Goal: Information Seeking & Learning: Learn about a topic

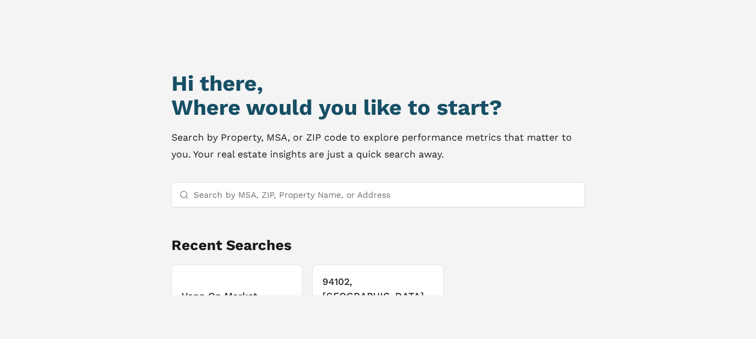
scroll to position [103, 0]
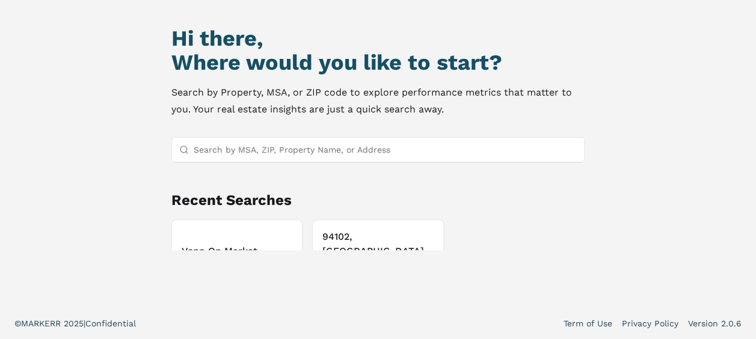
click at [212, 236] on button "Venn On Market Property [DATE]" at bounding box center [237, 262] width 132 height 85
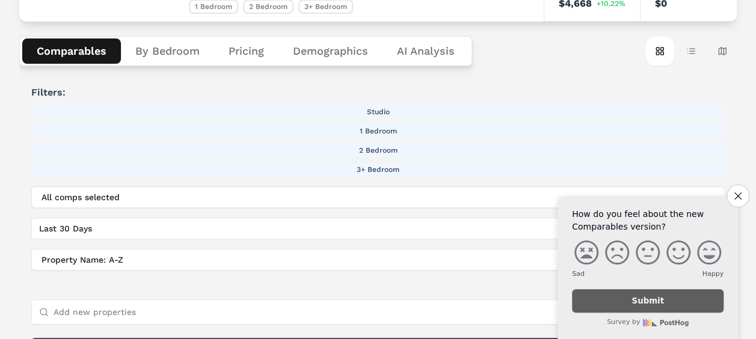
scroll to position [165, 0]
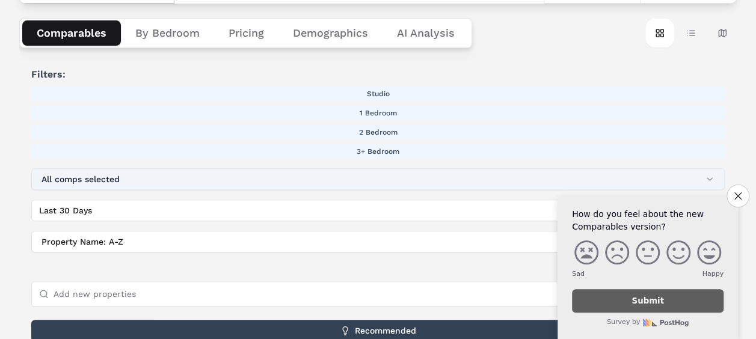
click at [349, 183] on button "All comps selected" at bounding box center [378, 179] width 694 height 22
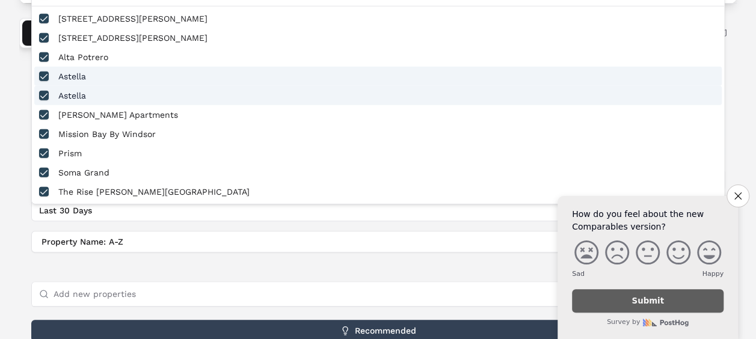
scroll to position [45, 0]
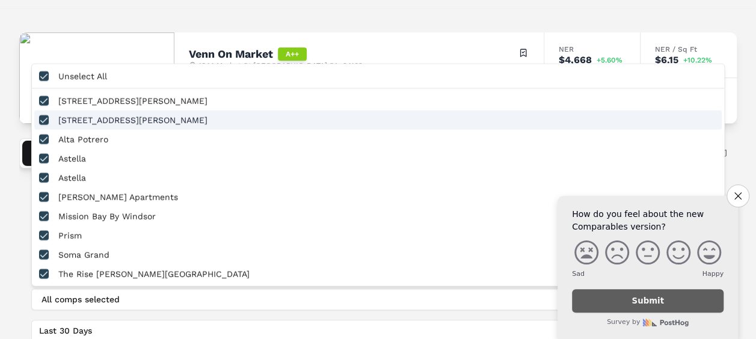
click at [78, 122] on div "[STREET_ADDRESS][PERSON_NAME]" at bounding box center [378, 119] width 688 height 19
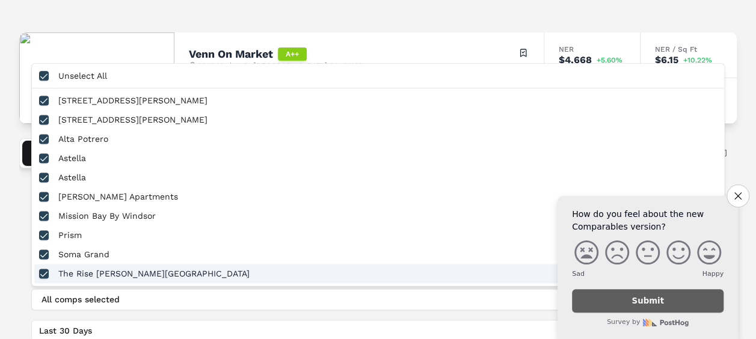
click at [46, 277] on button "button" at bounding box center [44, 274] width 10 height 10
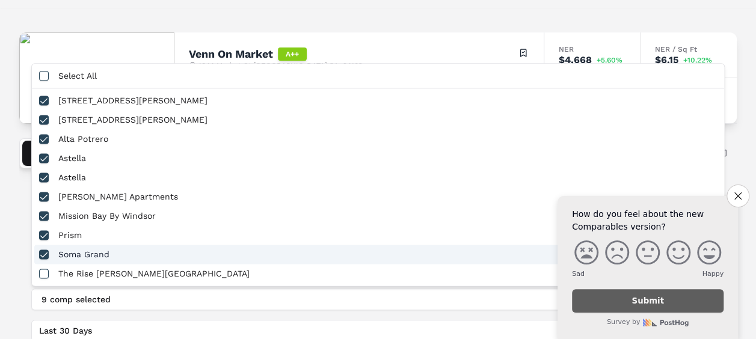
click at [46, 256] on button "button" at bounding box center [44, 255] width 10 height 10
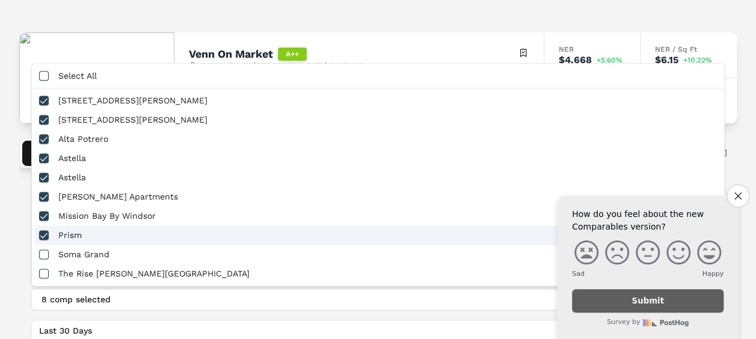
click at [43, 240] on div "Prism" at bounding box center [378, 235] width 688 height 19
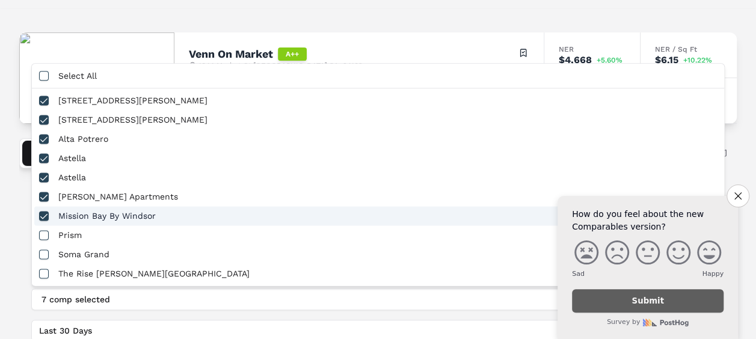
click at [43, 213] on button "button" at bounding box center [44, 216] width 10 height 10
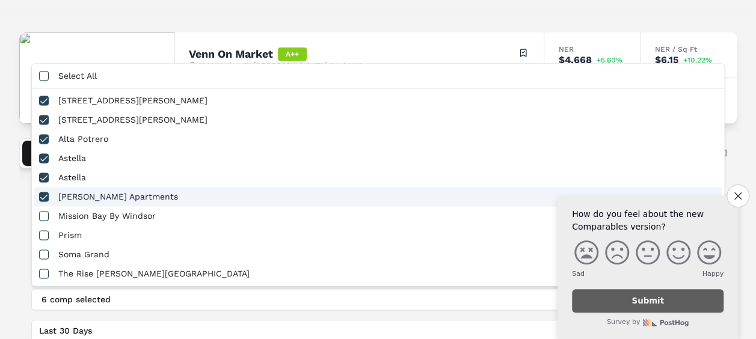
click at [43, 198] on button "button" at bounding box center [44, 197] width 10 height 10
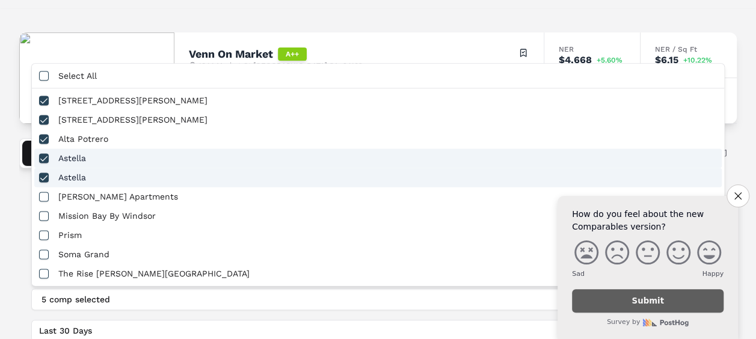
click at [46, 179] on button "button" at bounding box center [44, 178] width 10 height 10
click at [47, 158] on button "button" at bounding box center [44, 158] width 10 height 10
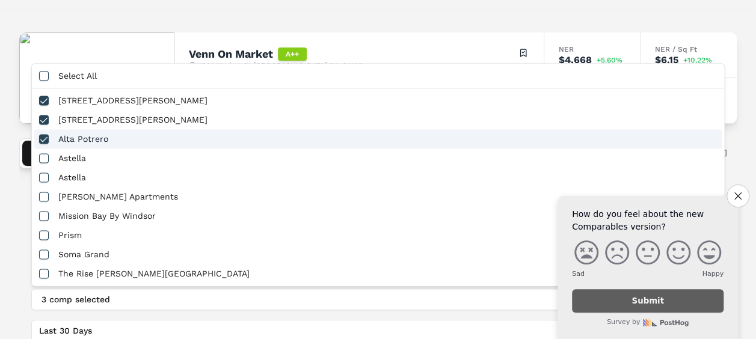
click at [44, 141] on button "button" at bounding box center [44, 139] width 10 height 10
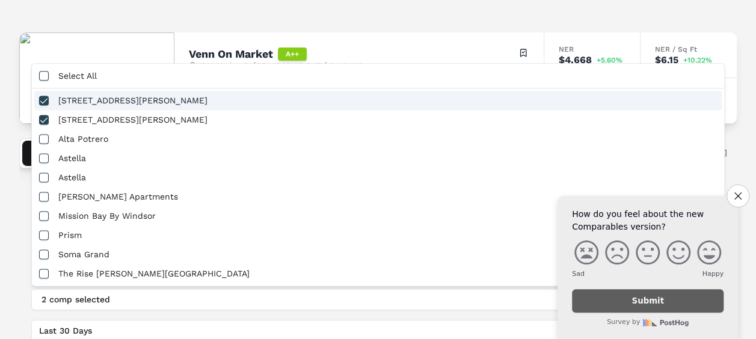
click at [40, 100] on button "button" at bounding box center [44, 101] width 10 height 10
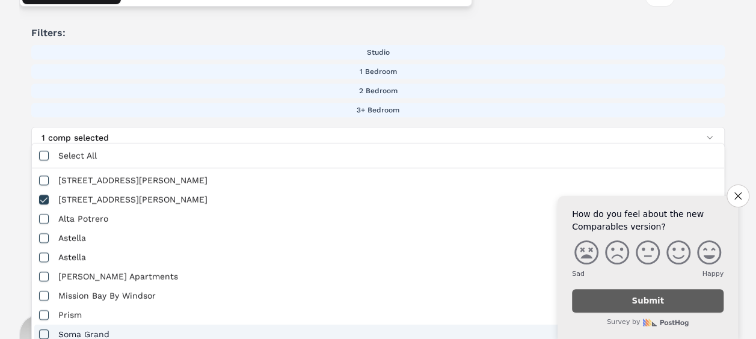
scroll to position [225, 0]
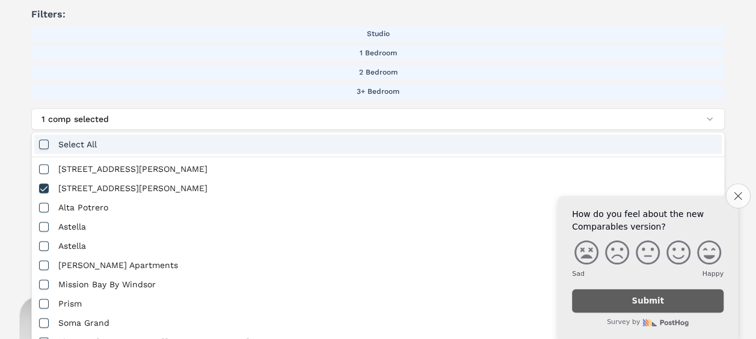
click at [733, 196] on button "Close survey" at bounding box center [738, 195] width 25 height 25
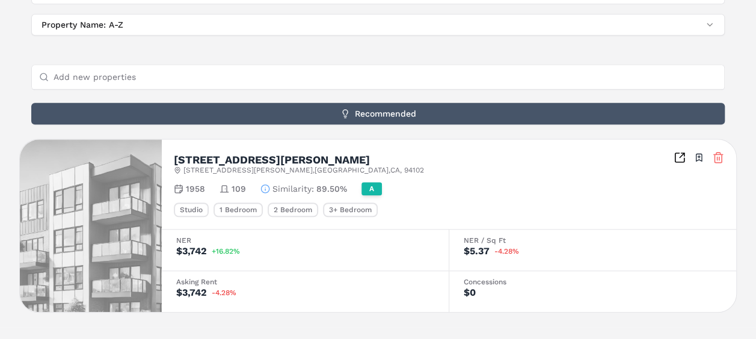
scroll to position [400, 0]
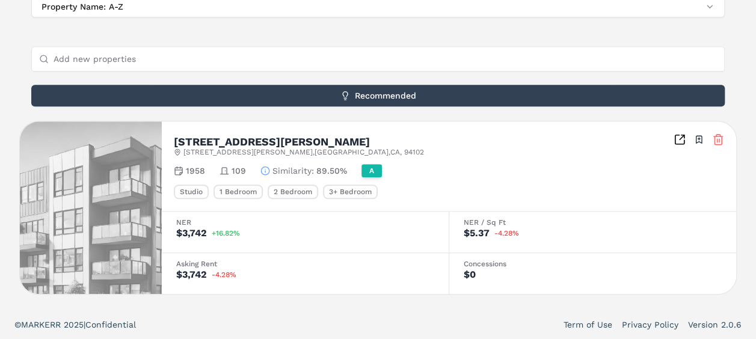
click at [200, 138] on h2 "[STREET_ADDRESS][PERSON_NAME]" at bounding box center [272, 142] width 196 height 11
